Goal: Information Seeking & Learning: Learn about a topic

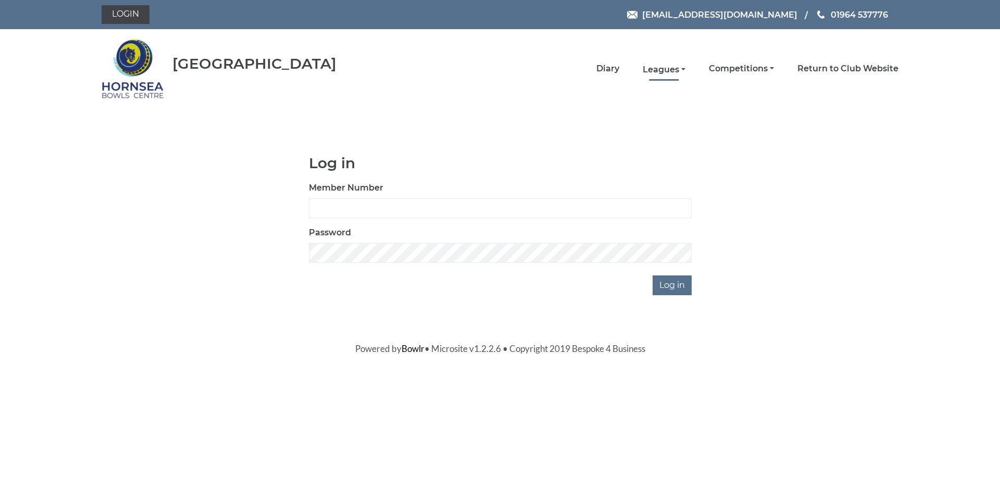
click at [658, 69] on link "Leagues" at bounding box center [664, 69] width 43 height 11
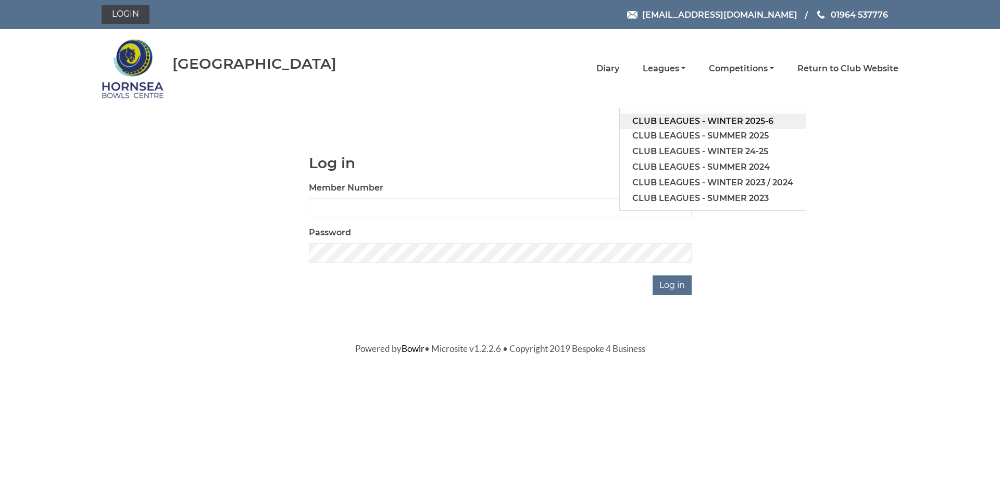
click at [674, 118] on link "Club leagues - Winter 2025-6" at bounding box center [713, 122] width 186 height 16
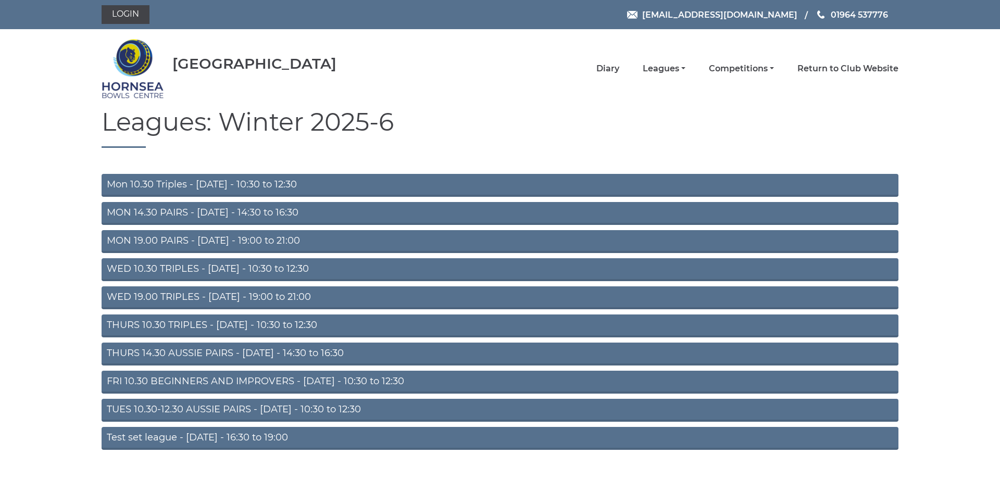
click at [333, 381] on link "FRI 10.30 BEGINNERS AND IMPROVERS - Friday - 10:30 to 12:30" at bounding box center [500, 382] width 797 height 23
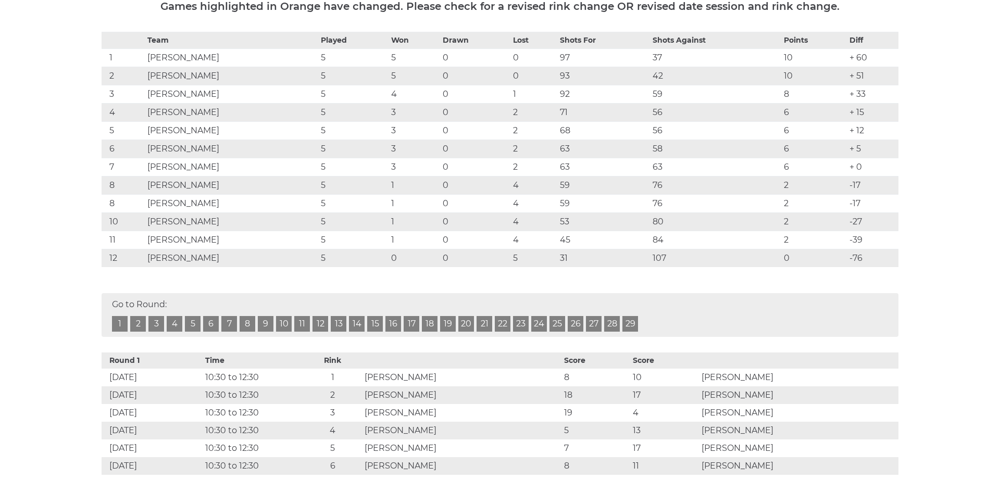
scroll to position [173, 0]
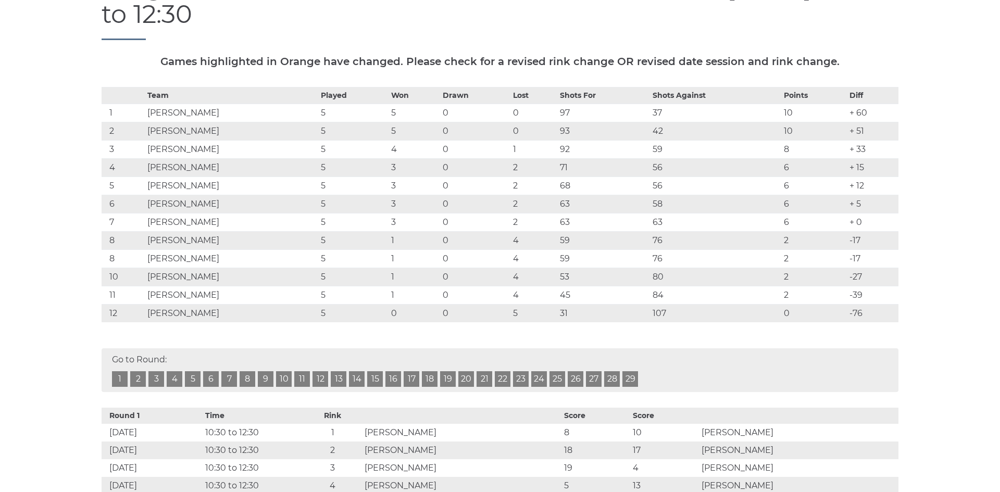
drag, startPoint x: 996, startPoint y: 158, endPoint x: 990, endPoint y: 56, distance: 101.8
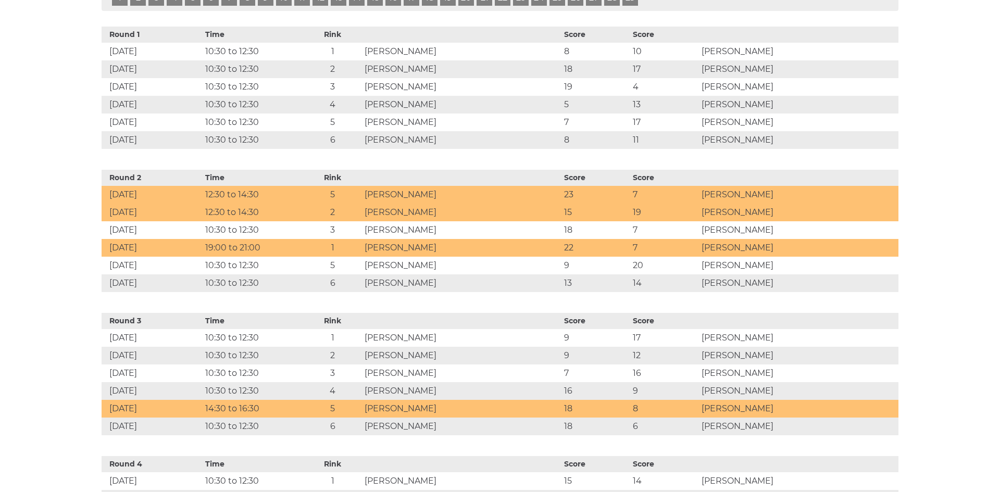
scroll to position [559, 0]
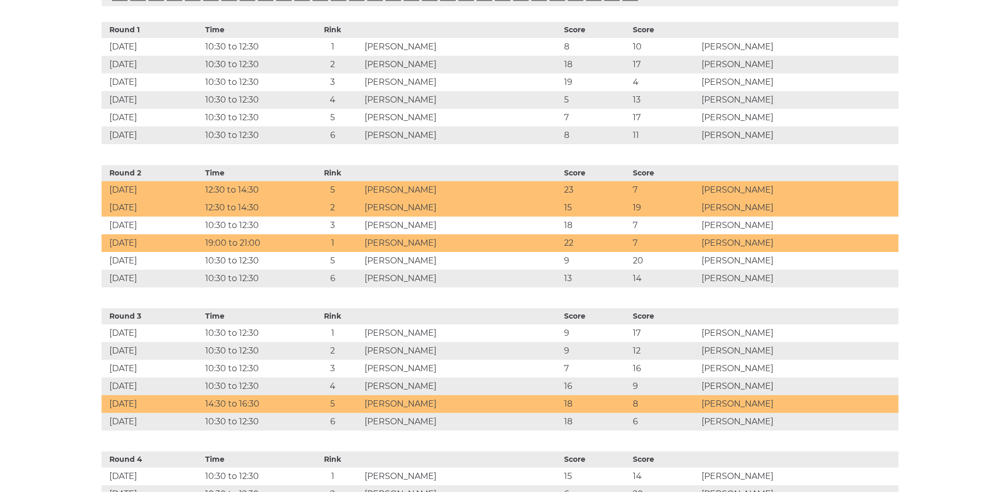
drag, startPoint x: 981, startPoint y: 74, endPoint x: 983, endPoint y: 105, distance: 31.3
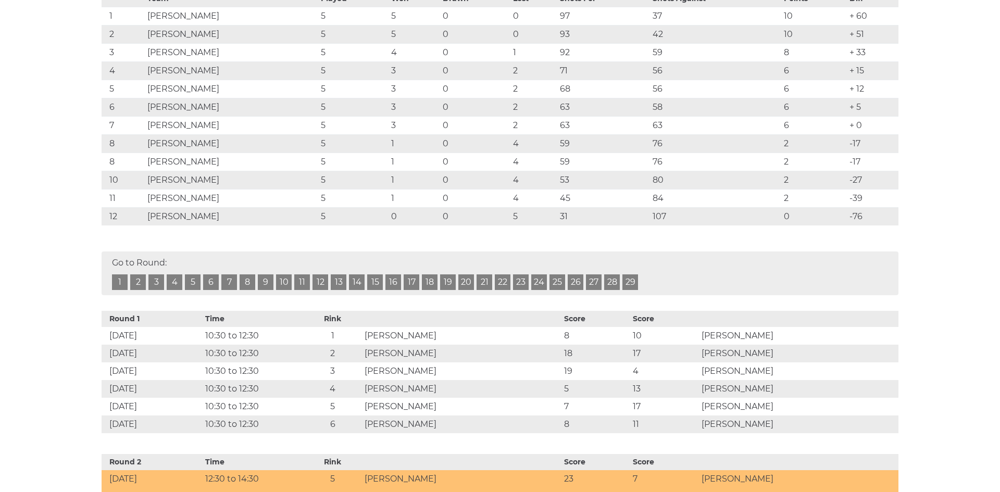
scroll to position [104, 0]
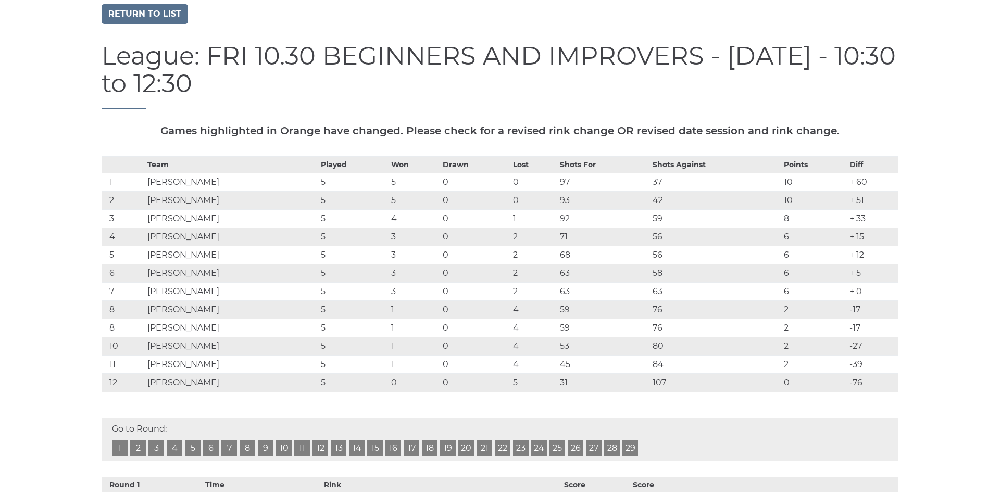
click at [903, 247] on div "Team Played Won Drawn Lost Shots For Shots Against Points Diff 1 [PERSON_NAME] …" at bounding box center [500, 281] width 813 height 251
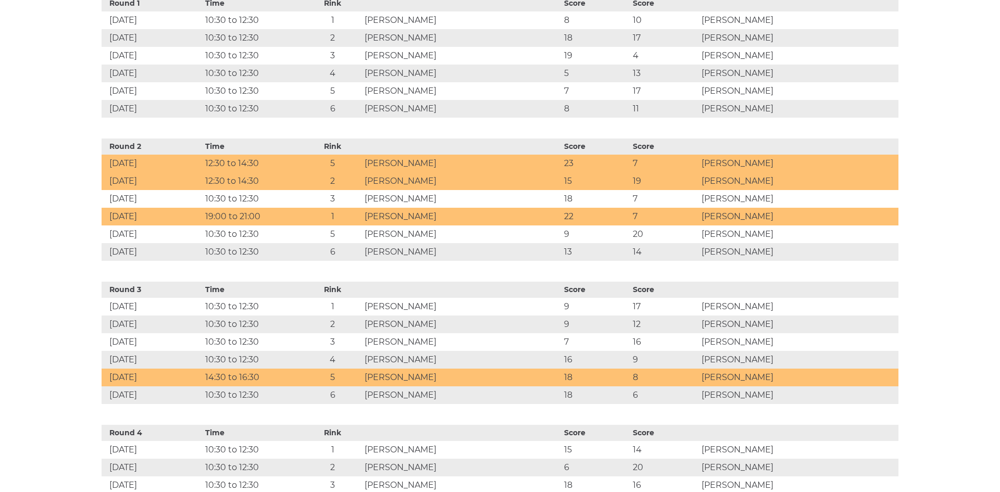
scroll to position [0, 0]
